Goal: Task Accomplishment & Management: Manage account settings

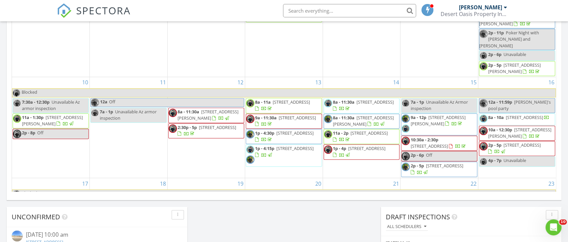
scroll to position [314, 0]
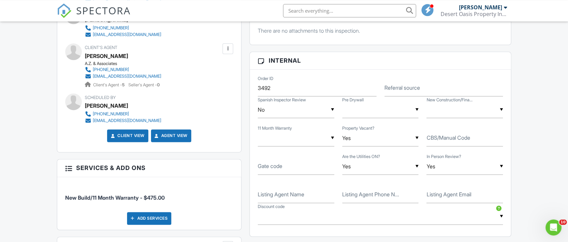
scroll to position [349, 0]
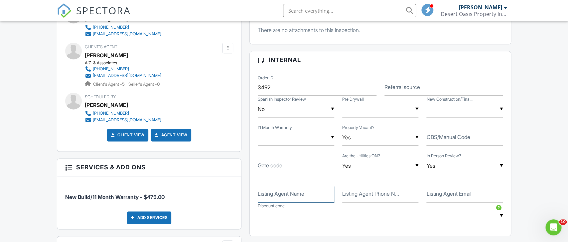
click at [268, 191] on input "Listing Agent Name" at bounding box center [296, 194] width 77 height 16
paste input "Martha McNally"
type input "Martha McNally"
click at [368, 197] on label "Listing Agent Phone N..." at bounding box center [370, 193] width 57 height 7
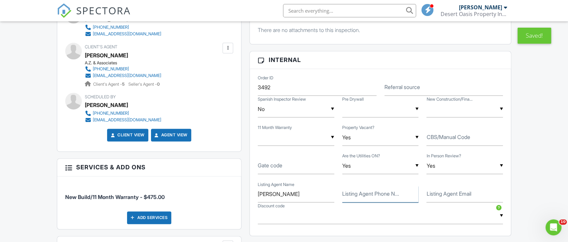
click at [368, 198] on input "Listing Agent Phone N..." at bounding box center [380, 194] width 77 height 16
paste input "623‑703‑0500"
type input "623‑703‑0500"
click at [437, 193] on label "Listing Agent Email" at bounding box center [449, 193] width 45 height 7
click at [437, 193] on input "Listing Agent Email" at bounding box center [465, 194] width 77 height 16
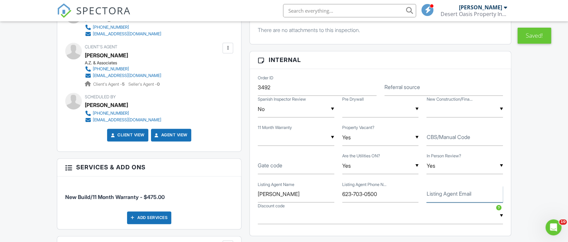
paste input "mmcnally@newhomeco.com"
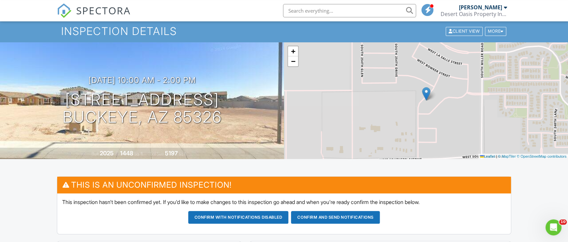
scroll to position [35, 0]
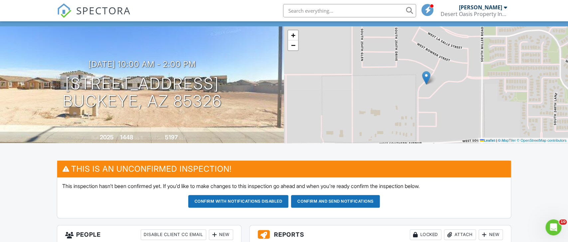
type input "mmcnally@newhomeco.com"
click at [289, 201] on button "Confirm and send notifications" at bounding box center [238, 201] width 100 height 13
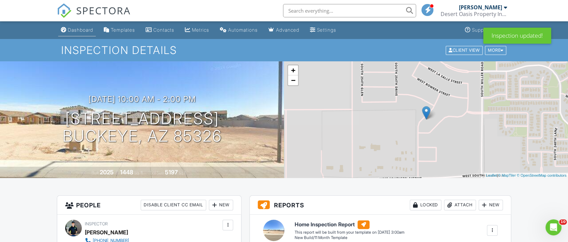
click at [71, 27] on link "Dashboard" at bounding box center [77, 30] width 38 height 12
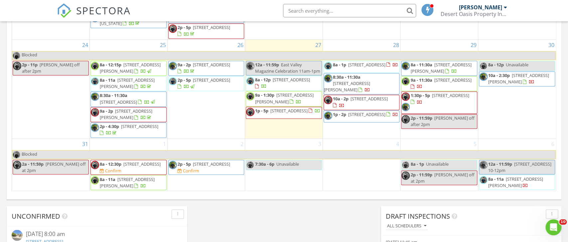
scroll to position [489, 0]
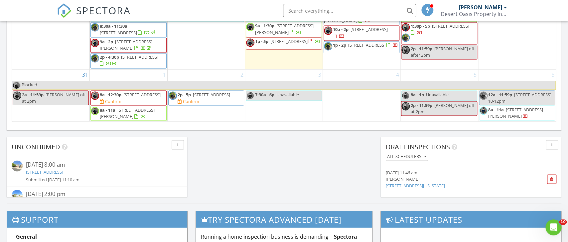
click at [75, 14] on link "SPECTORA" at bounding box center [94, 16] width 74 height 14
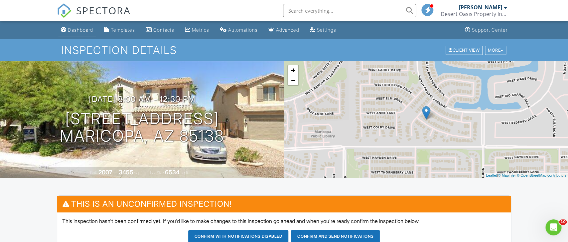
click at [78, 29] on div "Dashboard" at bounding box center [80, 30] width 25 height 6
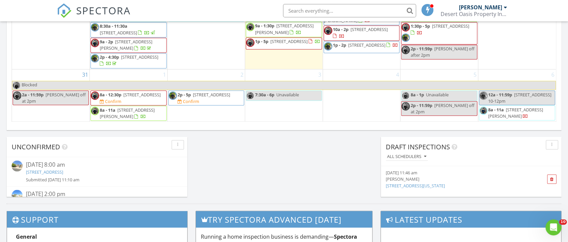
scroll to position [270, 0]
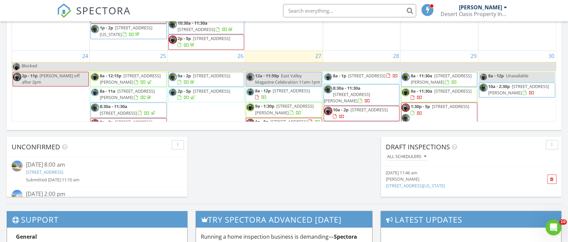
click at [510, 95] on span "1707 W Stanton Ave , Apache Junction 85120" at bounding box center [518, 89] width 61 height 12
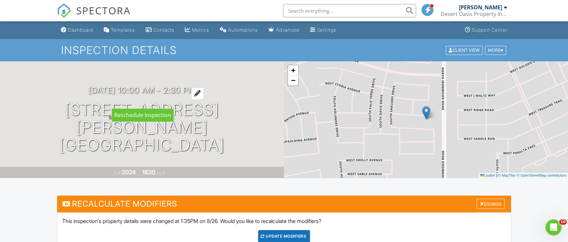
click at [109, 94] on h3 "08/30/2025 10:00 am - 2:30 pm" at bounding box center [141, 90] width 107 height 9
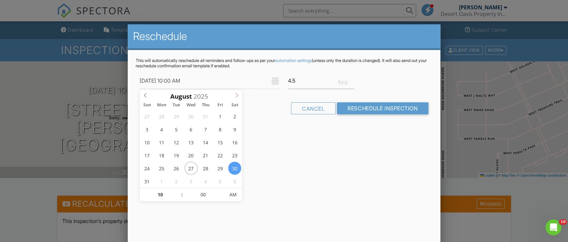
click at [238, 94] on icon at bounding box center [237, 95] width 5 height 5
type input "09/20/2025 10:00 AM"
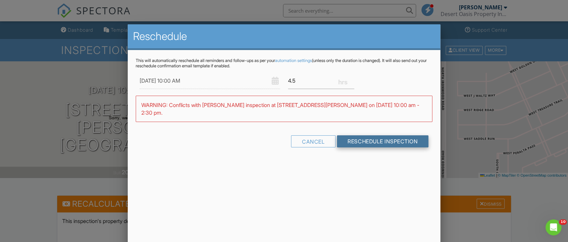
click at [371, 135] on input "Reschedule Inspection" at bounding box center [382, 141] width 91 height 12
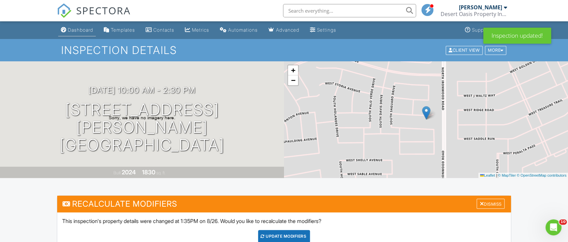
click at [73, 30] on div "Dashboard" at bounding box center [80, 30] width 25 height 6
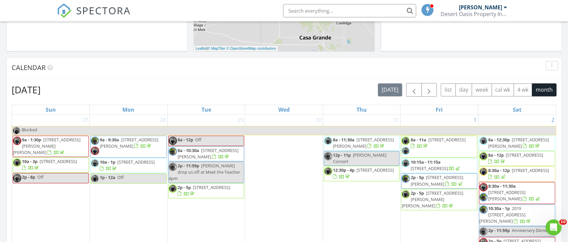
scroll to position [245, 0]
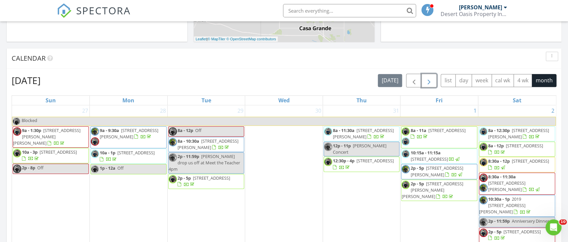
click at [429, 85] on span "button" at bounding box center [429, 81] width 8 height 8
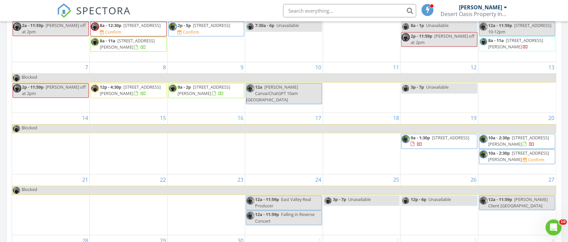
scroll to position [419, 0]
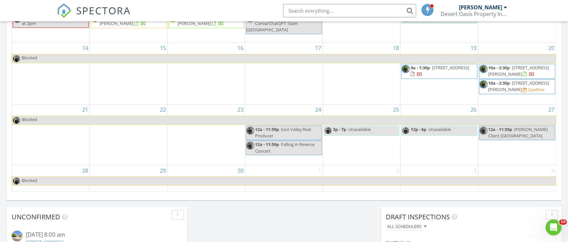
click at [514, 89] on span "10a - 2:30p [STREET_ADDRESS][PERSON_NAME] Confirm" at bounding box center [517, 86] width 76 height 13
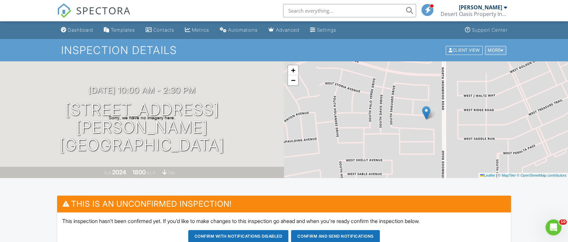
click at [495, 47] on div "More" at bounding box center [496, 50] width 22 height 9
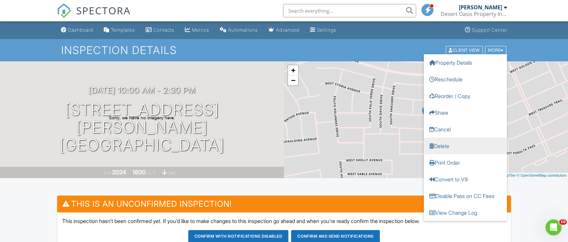
click at [440, 146] on link "Delete" at bounding box center [465, 145] width 83 height 17
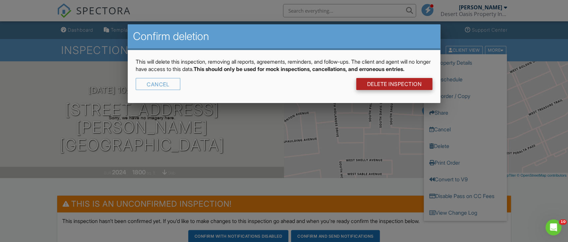
click at [395, 90] on link "DELETE Inspection" at bounding box center [394, 84] width 76 height 12
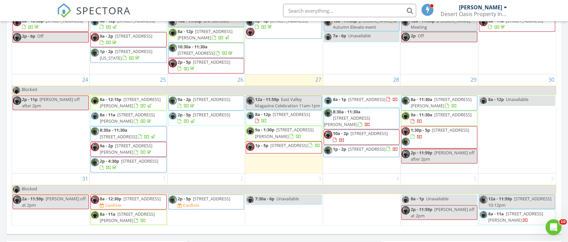
scroll to position [419, 0]
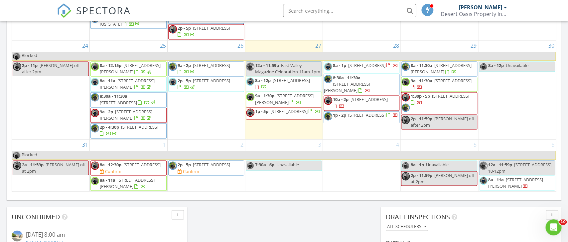
click at [336, 13] on input "text" at bounding box center [349, 10] width 133 height 13
paste input "5245"
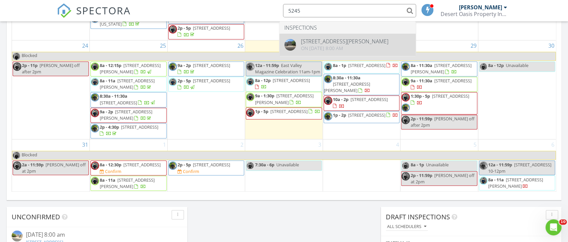
type input "5245"
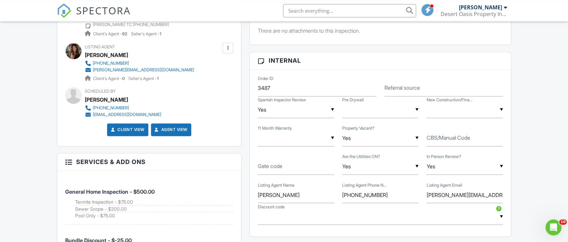
scroll to position [524, 0]
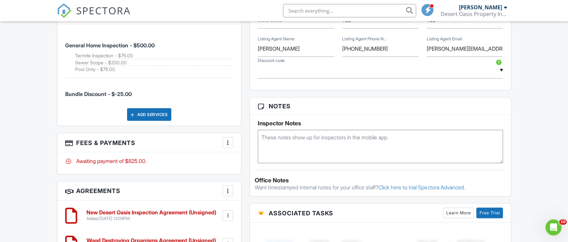
click at [303, 140] on textarea at bounding box center [380, 145] width 245 height 33
type textarea "sent text to listing agent"
click at [45, 151] on div "Dashboard Templates Contacts Metrics Automations Advanced Settings Support Cent…" at bounding box center [284, 68] width 568 height 1142
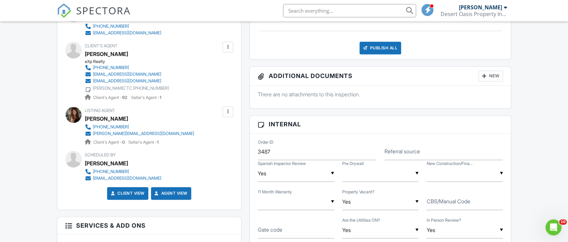
scroll to position [175, 0]
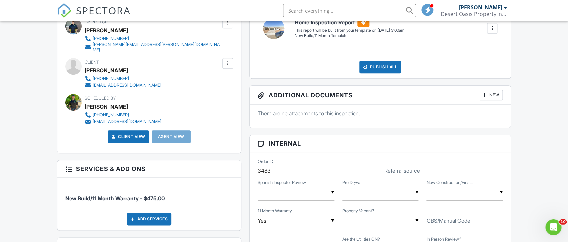
scroll to position [140, 0]
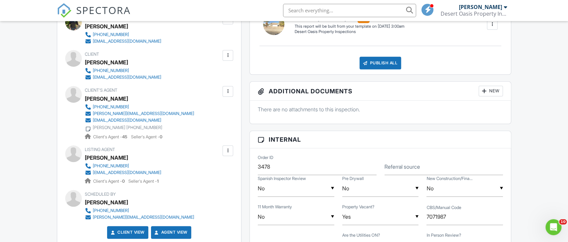
scroll to position [175, 0]
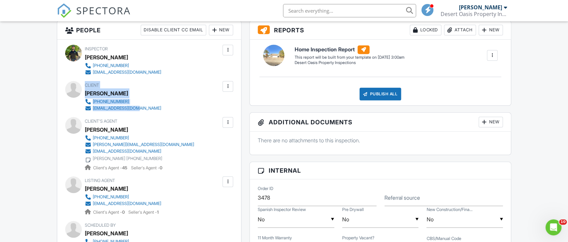
drag, startPoint x: 86, startPoint y: 86, endPoint x: 149, endPoint y: 109, distance: 66.9
click at [149, 109] on div "Client [PERSON_NAME] LE [PHONE_NUMBER] [EMAIL_ADDRESS][DOMAIN_NAME]" at bounding box center [139, 96] width 108 height 31
copy div "Client Tony LE 602-740-9970 tony804dn@gmail.com"
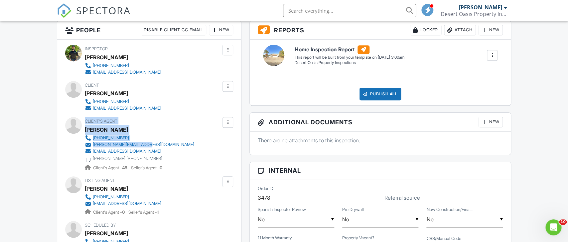
drag, startPoint x: 85, startPoint y: 121, endPoint x: 148, endPoint y: 144, distance: 67.8
click at [148, 144] on div "Client's Agent Christy Le 480-842-9688 christy.le@exprealty.com 4ethan.kl@gmail…" at bounding box center [149, 144] width 168 height 54
copy div "Client's Agent Christy Le 480-842-9688 christy.le@exprealty.com"
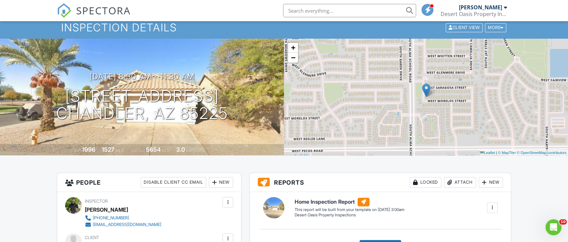
scroll to position [0, 0]
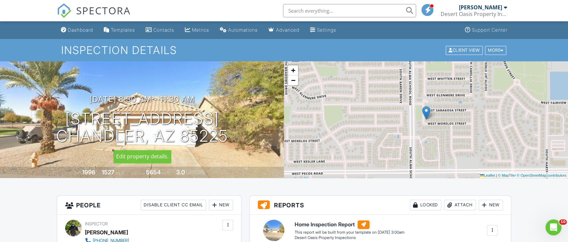
drag, startPoint x: 62, startPoint y: 118, endPoint x: 232, endPoint y: 141, distance: 171.3
click at [232, 141] on div "08/28/2025 8:30 am - 11:30 am 984 W Morelos St Chandler, AZ 85225" at bounding box center [142, 119] width 284 height 50
copy h1 "984 W Morelos St Chandler, AZ 85225"
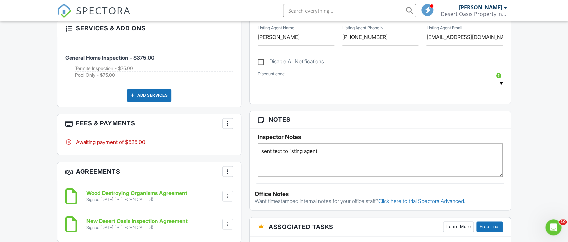
scroll to position [489, 0]
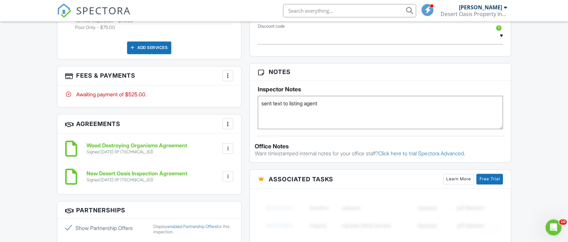
click at [352, 107] on textarea "sent text to listing agent" at bounding box center [380, 111] width 245 height 33
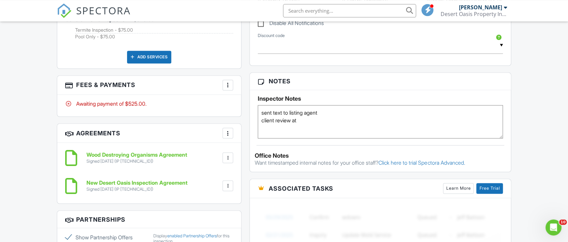
scroll to position [454, 0]
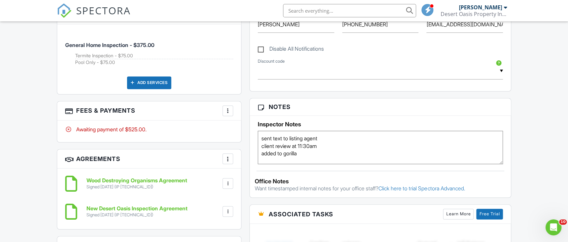
type textarea "sent text to listing agent client review at 11:30am added to gorilla"
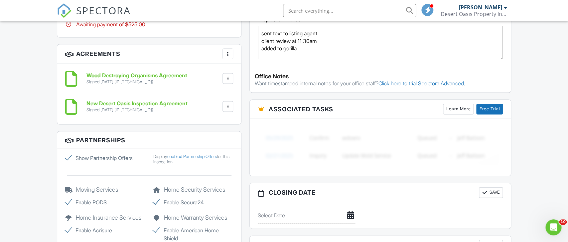
scroll to position [349, 0]
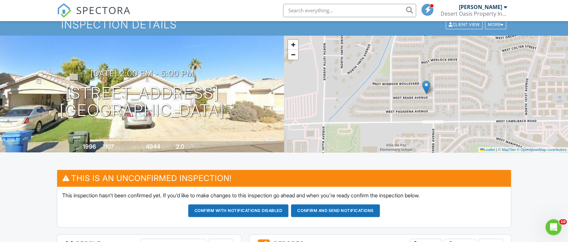
scroll to position [10, 0]
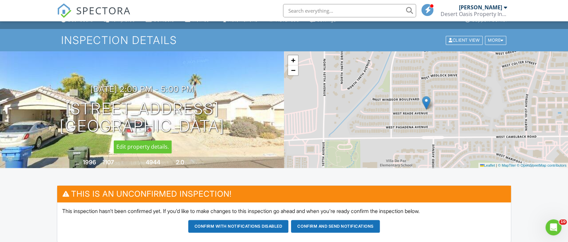
drag, startPoint x: 58, startPoint y: 107, endPoint x: 226, endPoint y: 128, distance: 169.2
click at [226, 128] on div "09/02/2025 2:00 pm - 5:00 pm 10412 W Reade Ave Glendale, AZ 85307" at bounding box center [142, 110] width 284 height 50
copy h1 "10412 W Reade Ave Glendale, AZ 85307"
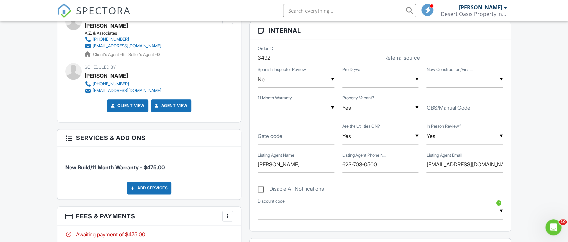
scroll to position [419, 0]
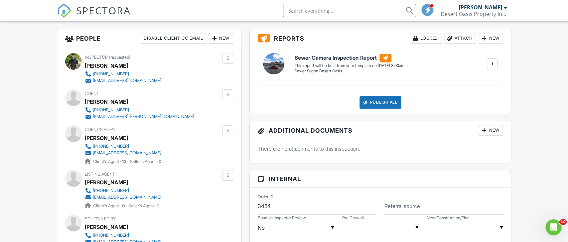
scroll to position [175, 0]
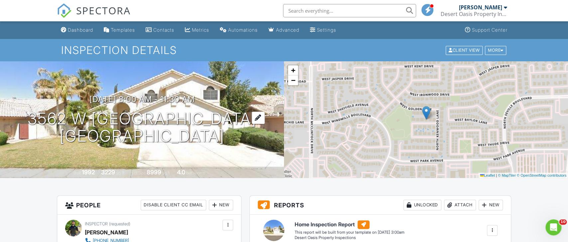
scroll to position [140, 0]
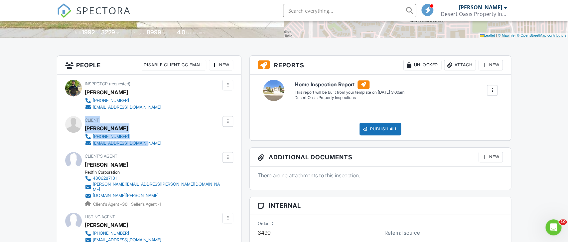
drag, startPoint x: 86, startPoint y: 118, endPoint x: 159, endPoint y: 143, distance: 76.8
click at [159, 143] on div "Client Amy Townsend (480) 329-7929 amytownsend20@gmail.com" at bounding box center [139, 131] width 108 height 31
copy div "Client Amy Townsend (480) 329-7929 amytownsend20@gmail.com"
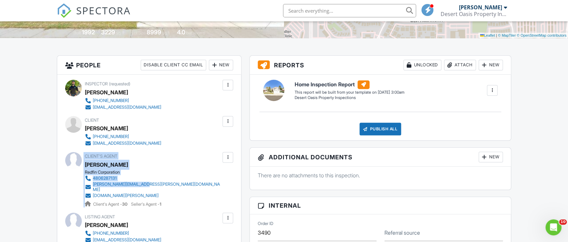
drag, startPoint x: 84, startPoint y: 154, endPoint x: 148, endPoint y: 183, distance: 70.3
click at [148, 183] on div "Client's Agent Kelly Khalil Redfin Corporation 4806287131 kelly.khalil@redfin.c…" at bounding box center [149, 179] width 168 height 55
click at [231, 158] on div at bounding box center [228, 157] width 7 height 7
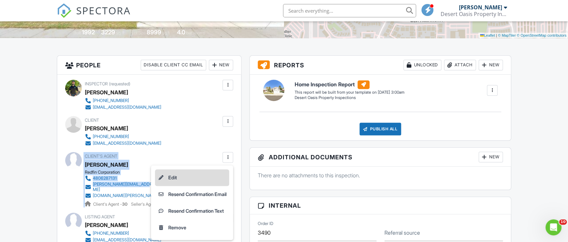
click at [199, 176] on li "Edit" at bounding box center [192, 177] width 74 height 17
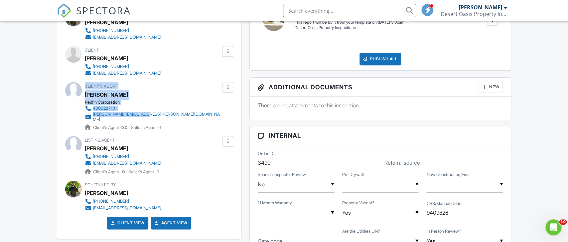
drag, startPoint x: 85, startPoint y: 86, endPoint x: 146, endPoint y: 112, distance: 66.1
click at [146, 112] on div "Client's Agent [PERSON_NAME] Redfin Corporation 4806287131 [PERSON_NAME][EMAIL_…" at bounding box center [169, 106] width 168 height 49
copy div "Client's Agent [PERSON_NAME] Redfin Corporation 4806287131 [PERSON_NAME][EMAIL_…"
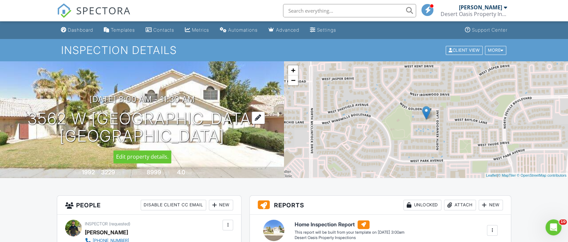
drag, startPoint x: 50, startPoint y: 118, endPoint x: 227, endPoint y: 141, distance: 178.2
click at [227, 141] on div "[DATE] 8:00 am - 11:30 am [STREET_ADDRESS] [GEOGRAPHIC_DATA], AZ 85226" at bounding box center [142, 119] width 284 height 50
copy h1 "[STREET_ADDRESS][PERSON_NAME]"
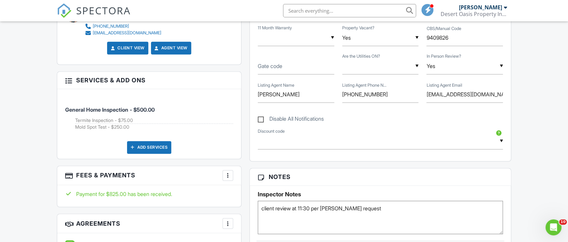
scroll to position [489, 0]
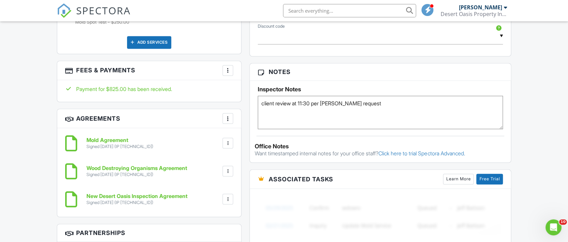
click at [413, 108] on textarea "client review at 11:30 per [PERSON_NAME] request" at bounding box center [380, 111] width 245 height 33
type textarea "client review at 11:30 per [PERSON_NAME] request added to gorilla"
click at [16, 128] on div "Dashboard Templates Contacts Metrics Automations Advanced Settings Support Cent…" at bounding box center [284, 115] width 568 height 1167
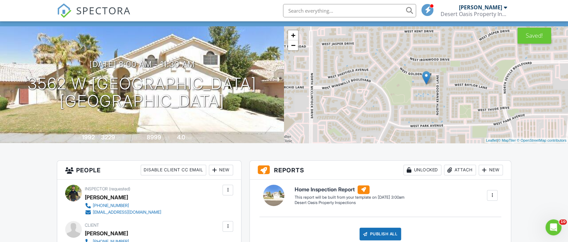
scroll to position [0, 0]
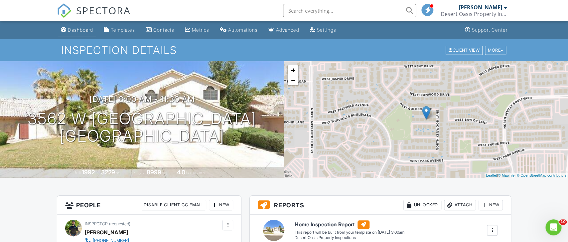
click at [86, 34] on link "Dashboard" at bounding box center [77, 30] width 38 height 12
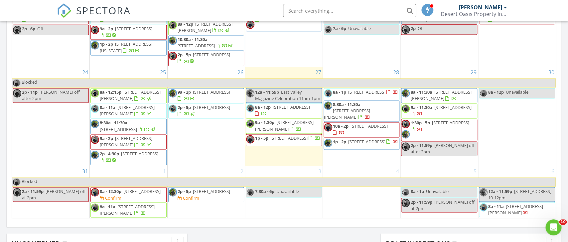
scroll to position [428, 0]
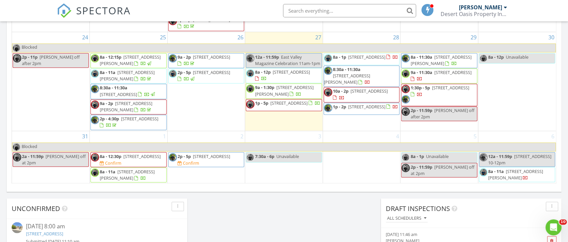
click at [106, 157] on span "8a - 12:30p" at bounding box center [111, 156] width 22 height 6
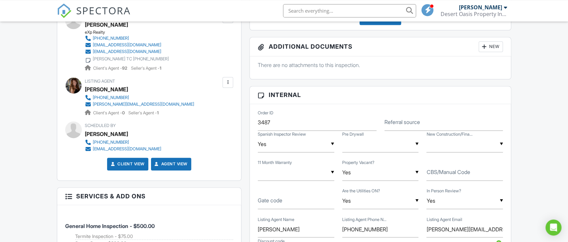
scroll to position [349, 0]
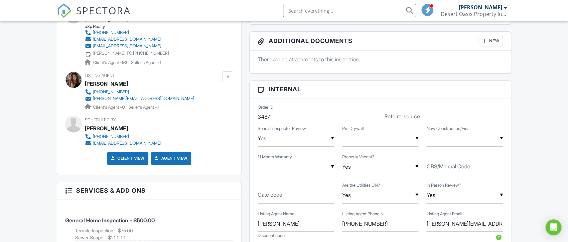
click at [451, 166] on label "CBS/Manual Code" at bounding box center [449, 165] width 44 height 7
click at [451, 166] on input "CBS/Manual Code" at bounding box center [465, 166] width 77 height 16
type input "2924523"
click at [30, 161] on div "Dashboard Templates Contacts Metrics Automations Advanced Settings Support Cent…" at bounding box center [284, 243] width 568 height 1142
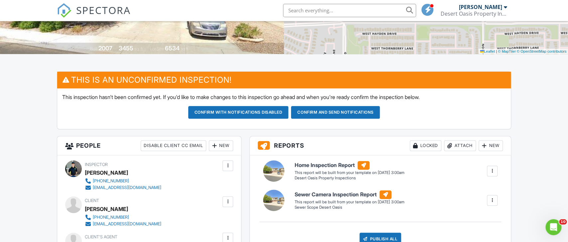
scroll to position [140, 0]
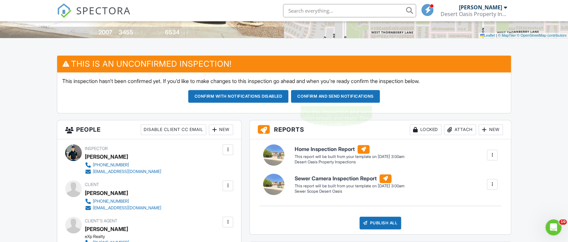
click at [289, 96] on button "Confirm and send notifications" at bounding box center [238, 96] width 100 height 13
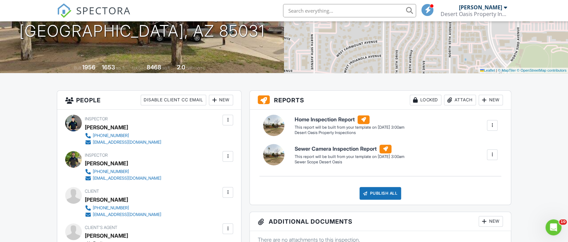
scroll to position [140, 0]
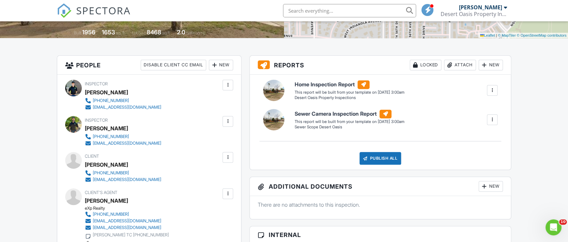
click at [227, 122] on div at bounding box center [228, 121] width 7 height 7
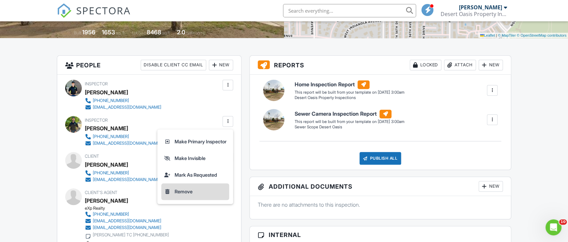
click at [186, 196] on li "Remove" at bounding box center [195, 191] width 68 height 17
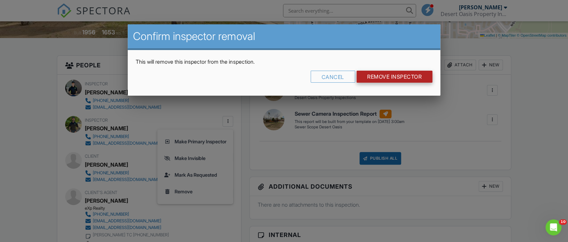
click at [376, 77] on input "Remove Inspector" at bounding box center [395, 77] width 76 height 12
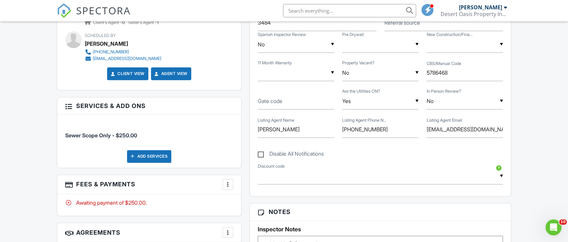
scroll to position [210, 0]
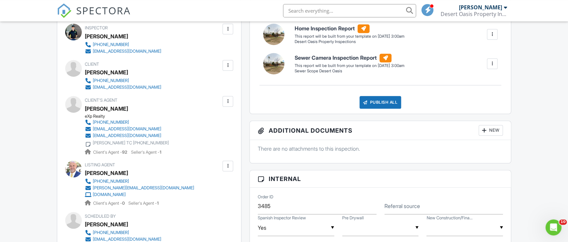
scroll to position [210, 0]
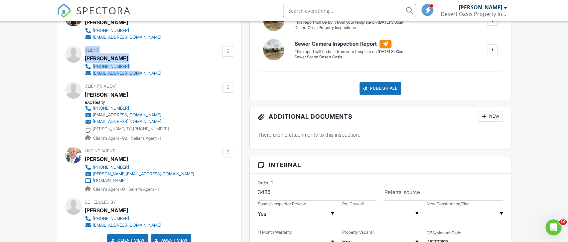
drag, startPoint x: 86, startPoint y: 51, endPoint x: 143, endPoint y: 72, distance: 60.5
click at [143, 72] on div "Client [PERSON_NAME] [PHONE_NUMBER] [EMAIL_ADDRESS][DOMAIN_NAME]" at bounding box center [139, 61] width 108 height 31
copy div "Client Luis Delgado 602-551-2395 elgrifo59@gmail.com"
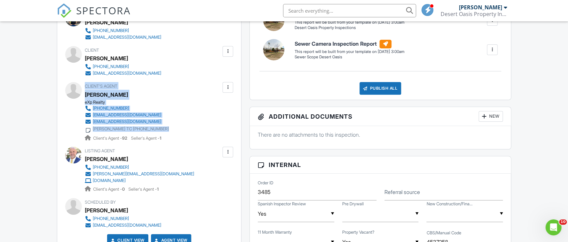
drag, startPoint x: 86, startPoint y: 86, endPoint x: 171, endPoint y: 127, distance: 94.2
click at [171, 127] on div "Client's Agent Dorally Leyva-Lopez eXp Realty 602-931-7267 dorally@casaunionrea…" at bounding box center [143, 111] width 116 height 59
copy div "Client's Agent Dorally Leyva-Lopez eXp Realty 602-931-7267 dorally@casaunionrea…"
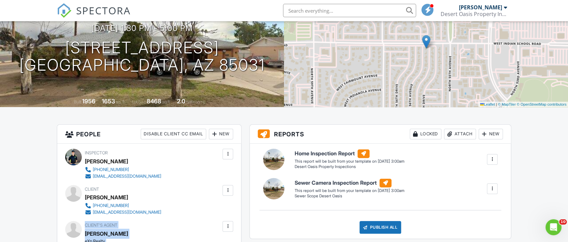
scroll to position [35, 0]
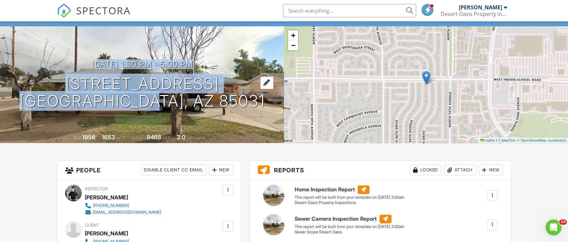
drag, startPoint x: 72, startPoint y: 73, endPoint x: 178, endPoint y: 103, distance: 110.2
click at [178, 103] on div "08/29/2025 1:30 pm - 5:00 pm 4041 N 56th Ave Phoenix, AZ 85031" at bounding box center [142, 85] width 284 height 50
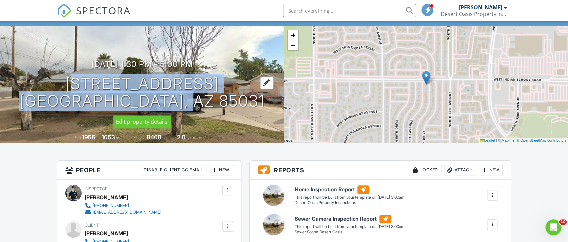
drag, startPoint x: 229, startPoint y: 102, endPoint x: 78, endPoint y: 86, distance: 152.2
click at [78, 86] on div "08/29/2025 1:30 pm - 5:00 pm 4041 N 56th Ave Phoenix, AZ 85031" at bounding box center [142, 85] width 284 height 50
copy h1 "4041 N 56th Ave Phoenix, AZ 85031"
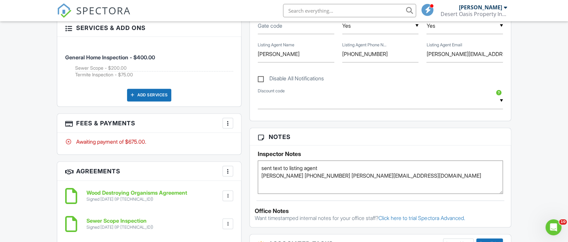
scroll to position [454, 0]
drag, startPoint x: 435, startPoint y: 175, endPoint x: 253, endPoint y: 178, distance: 183.0
click at [258, 178] on textarea "sent text to listing agent [PERSON_NAME] [PHONE_NUMBER] [PERSON_NAME][EMAIL_ADD…" at bounding box center [380, 176] width 245 height 33
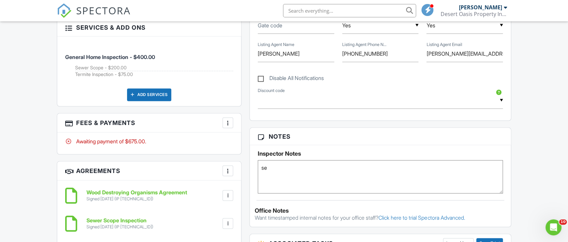
type textarea "s"
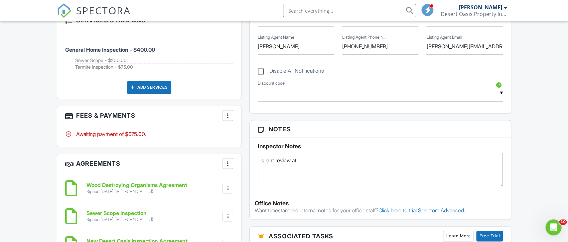
scroll to position [489, 0]
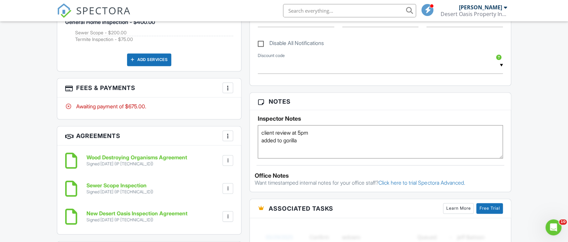
type textarea "client review at 5pm added to gorilla"
click at [16, 93] on div "Dashboard Templates Contacts Metrics Automations Advanced Settings Support Cent…" at bounding box center [284, 152] width 568 height 1241
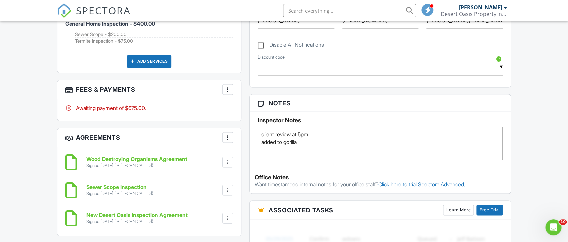
scroll to position [279, 0]
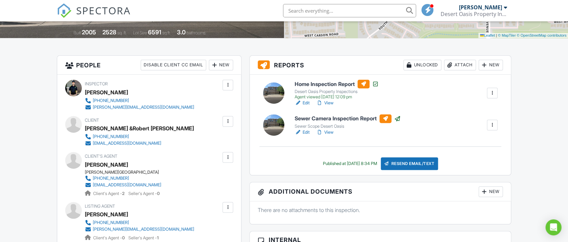
scroll to position [140, 0]
click at [457, 67] on div "Attach" at bounding box center [460, 65] width 32 height 11
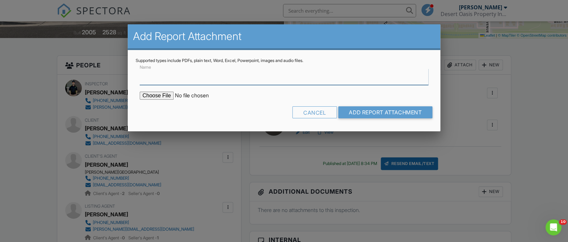
scroll to position [0, 0]
click at [149, 95] on input "file" at bounding box center [196, 95] width 113 height 8
type input "C:\fakepath\Doc-1937450.pdf"
click at [196, 75] on input "Name" at bounding box center [284, 77] width 288 height 16
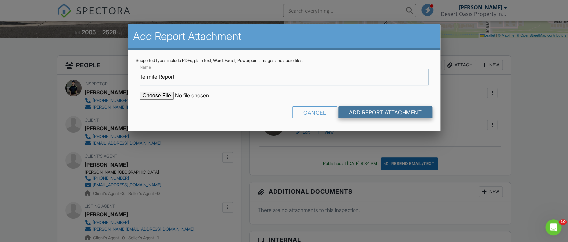
type input "Termite Report"
click at [375, 109] on input "Add Report Attachment" at bounding box center [385, 112] width 94 height 12
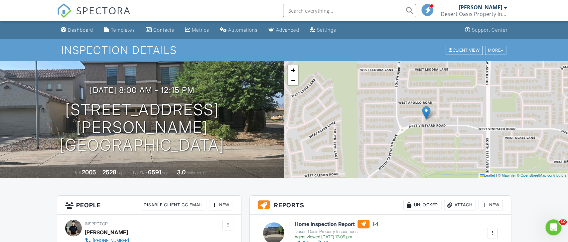
click at [292, 10] on input "text" at bounding box center [349, 10] width 133 height 13
paste input "12021"
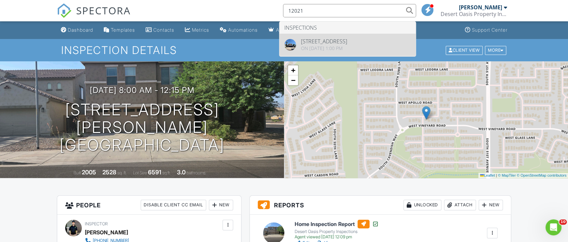
type input "12021"
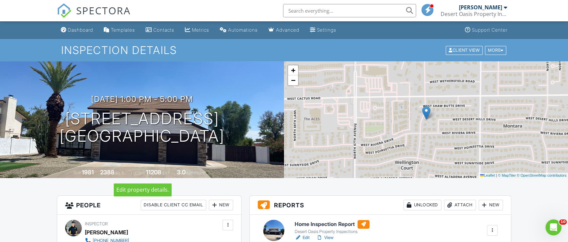
scroll to position [105, 0]
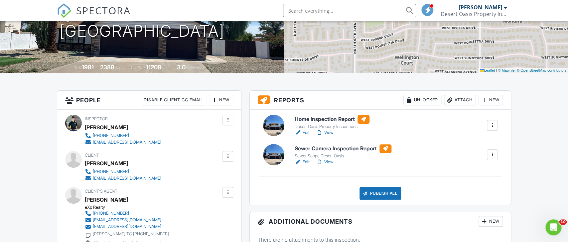
click at [468, 103] on div "Attach" at bounding box center [460, 99] width 32 height 11
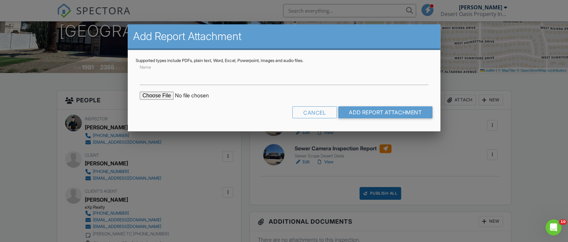
click at [152, 94] on input "file" at bounding box center [196, 95] width 113 height 8
type input "C:\fakepath\Doc-1939713.pdf"
click at [194, 79] on input "Name" at bounding box center [284, 77] width 288 height 16
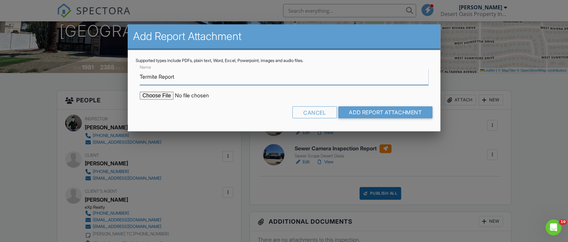
type input "Termite Report"
click at [375, 106] on form "Name Termite Report Cancel Add Report Attachment" at bounding box center [284, 93] width 296 height 60
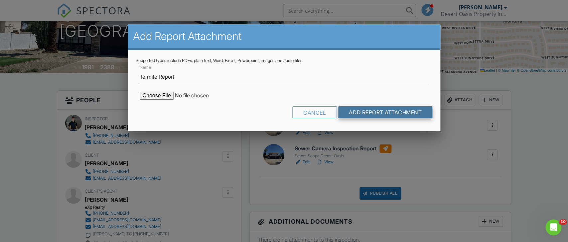
click at [376, 113] on input "Add Report Attachment" at bounding box center [385, 112] width 94 height 12
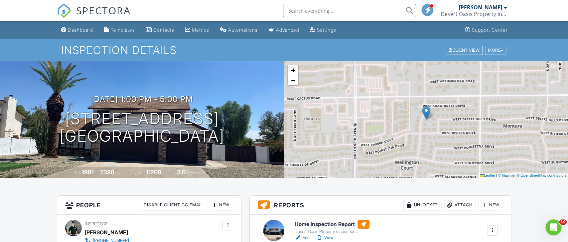
click at [75, 35] on link "Dashboard" at bounding box center [77, 30] width 38 height 12
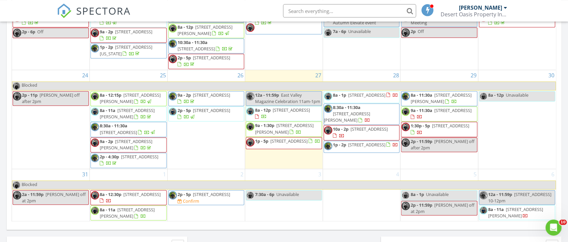
scroll to position [384, 0]
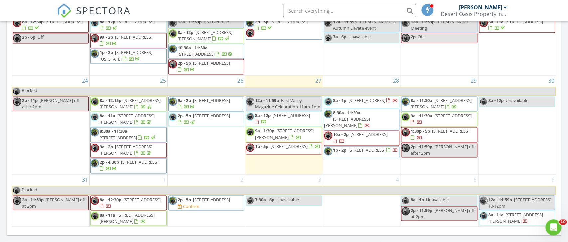
click at [274, 114] on span "13709 W Rovey Ave, Litchfield Park 85340" at bounding box center [291, 115] width 37 height 6
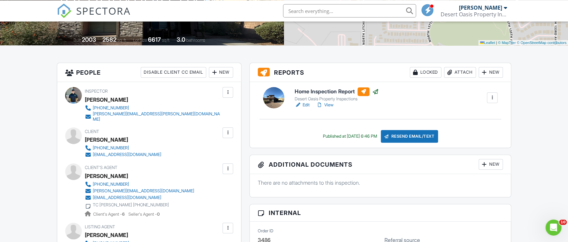
scroll to position [140, 0]
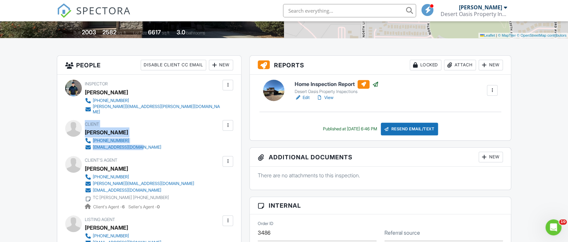
drag, startPoint x: 85, startPoint y: 119, endPoint x: 169, endPoint y: 148, distance: 89.2
click at [169, 148] on div "Inspector Omar Moreno (602)312-2602 omar.desertoasisinspections@gmail.com Make …" at bounding box center [149, 197] width 184 height 244
copy div "Client Michael Moreli 626-494-5505 mykster4207@gmail.com"
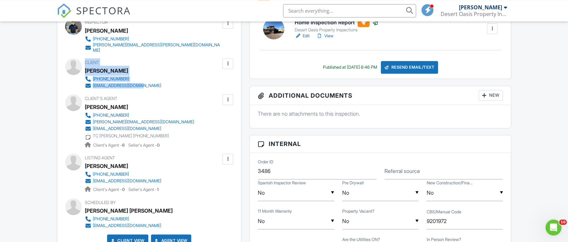
scroll to position [210, 0]
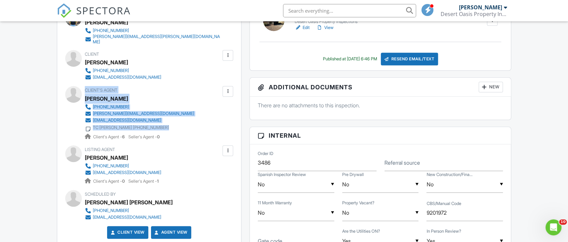
drag, startPoint x: 85, startPoint y: 86, endPoint x: 168, endPoint y: 121, distance: 89.9
click at [168, 121] on div "Client's Agent Rudy Flores 623-776-5540 rudyf@soldbytft.com admin@soldbytft.com…" at bounding box center [155, 113] width 141 height 54
copy div "Client's Agent Rudy Flores 623-776-5540 rudyf@soldbytft.com admin@soldbytft.com…"
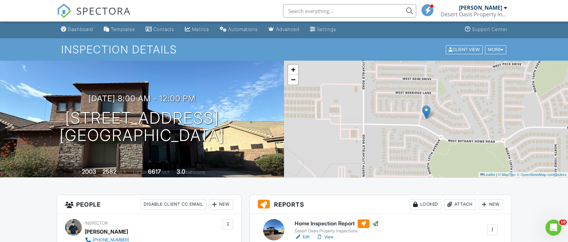
scroll to position [0, 0]
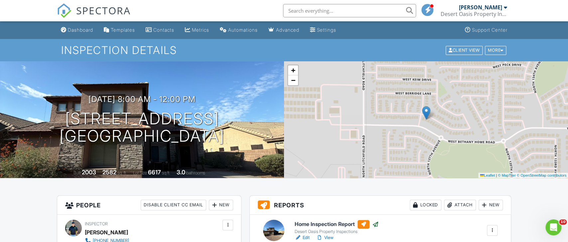
drag, startPoint x: 61, startPoint y: 123, endPoint x: 259, endPoint y: 138, distance: 198.5
click at [259, 138] on div "08/27/2025 8:00 am - 12:00 pm 13709 W Rovey Ave Litchfield Park, AZ 85340" at bounding box center [142, 119] width 284 height 50
copy h1 "13709 W Rovey Ave Litchfield Park, AZ 85340"
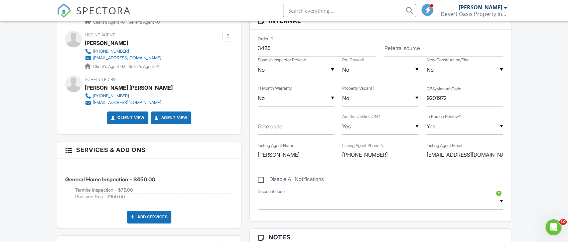
scroll to position [384, 0]
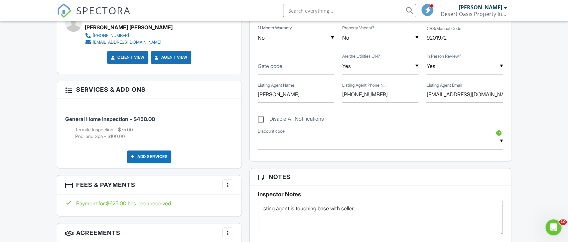
click at [297, 10] on input "text" at bounding box center [349, 10] width 133 height 13
paste input "13709"
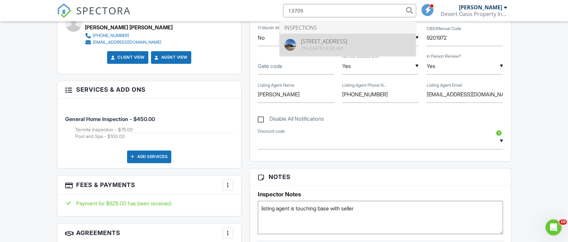
type input "13709"
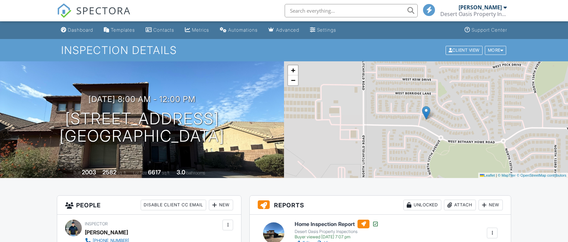
scroll to position [140, 0]
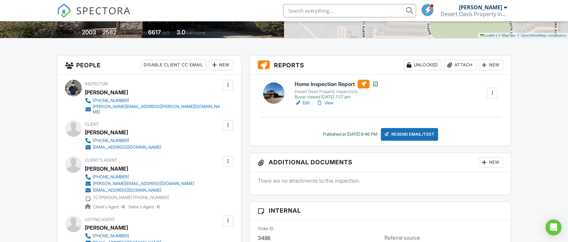
click at [455, 65] on div "Attach" at bounding box center [460, 65] width 32 height 11
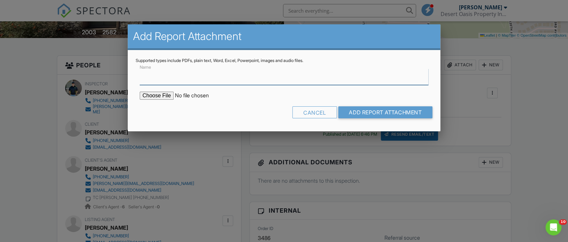
scroll to position [0, 0]
click at [149, 96] on input "file" at bounding box center [196, 95] width 113 height 8
type input "C:\fakepath\Doc-1939770.pdf"
click at [203, 78] on input "Name" at bounding box center [284, 77] width 288 height 16
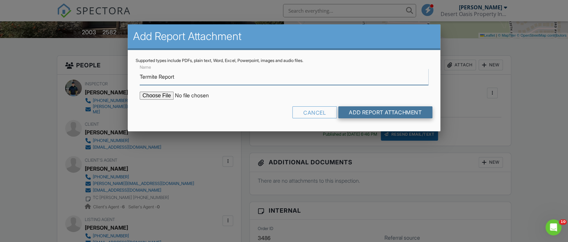
type input "Termite Report"
click at [381, 113] on input "Add Report Attachment" at bounding box center [385, 112] width 94 height 12
